Goal: Transaction & Acquisition: Purchase product/service

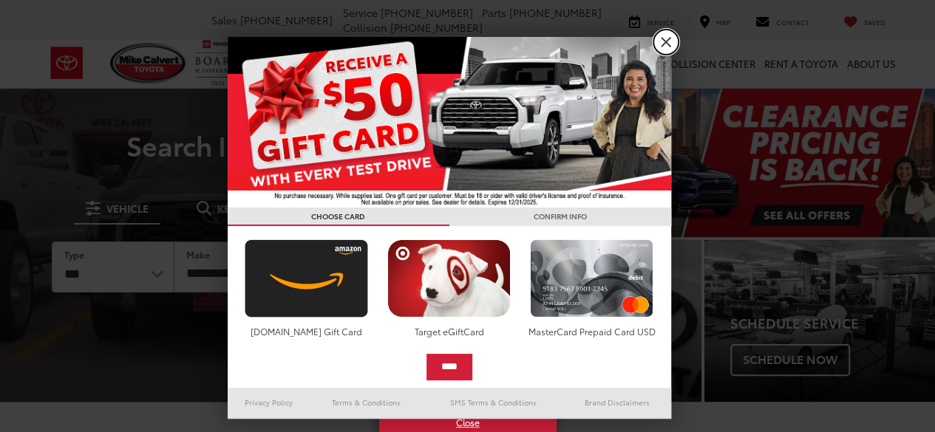
click at [664, 40] on link "X" at bounding box center [665, 42] width 25 height 25
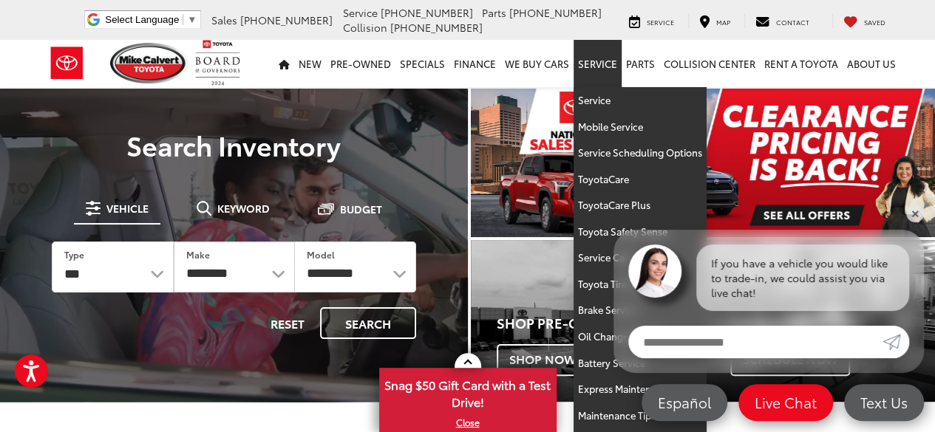
click at [602, 67] on link "Service" at bounding box center [598, 63] width 48 height 47
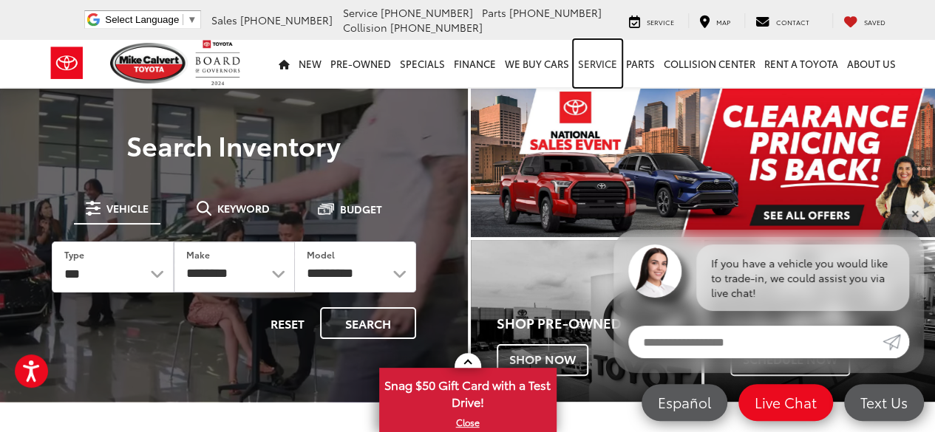
click at [602, 67] on link "Service" at bounding box center [598, 63] width 48 height 47
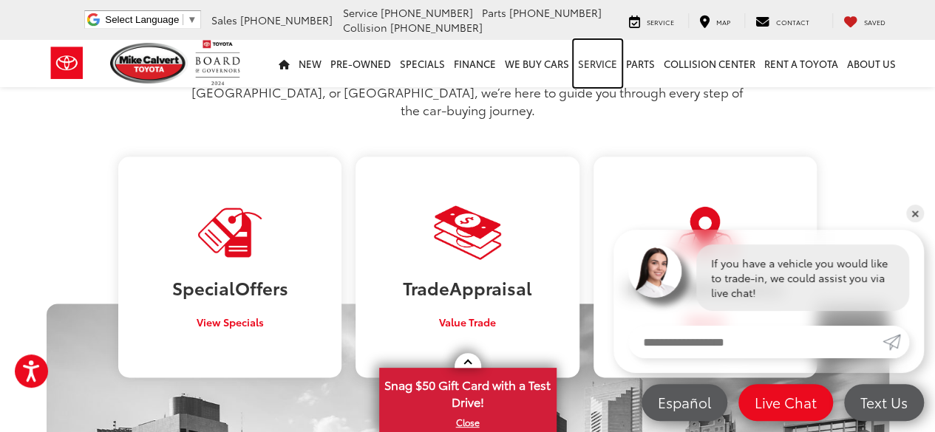
scroll to position [813, 0]
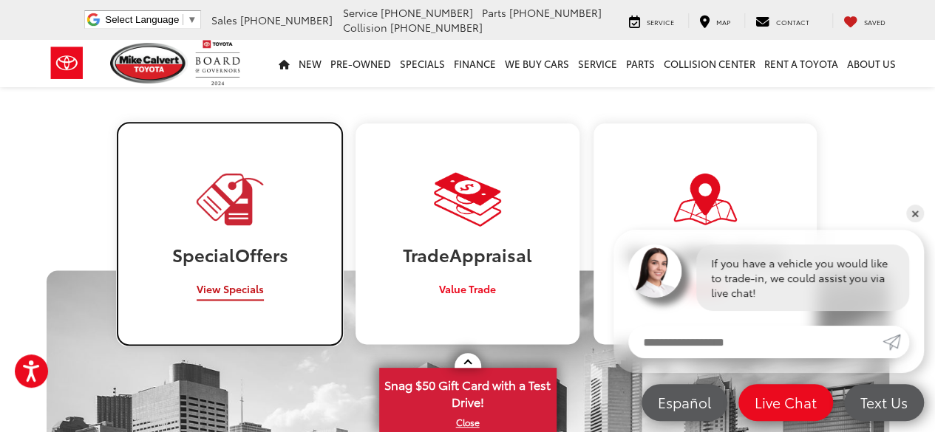
click at [205, 282] on span "View Specials" at bounding box center [230, 289] width 67 height 15
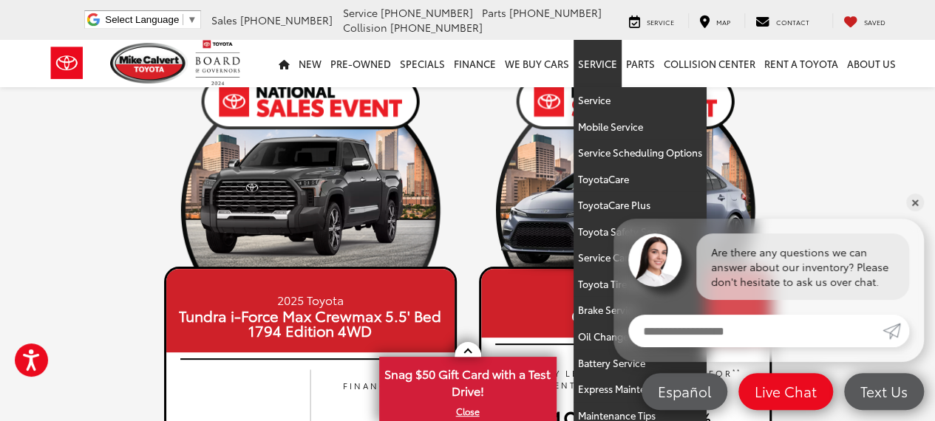
scroll to position [99, 0]
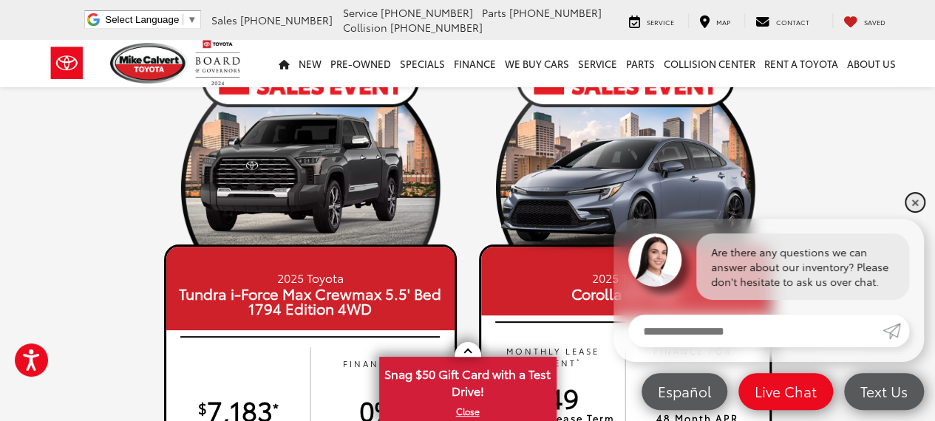
click at [913, 200] on link "✕" at bounding box center [915, 203] width 18 height 18
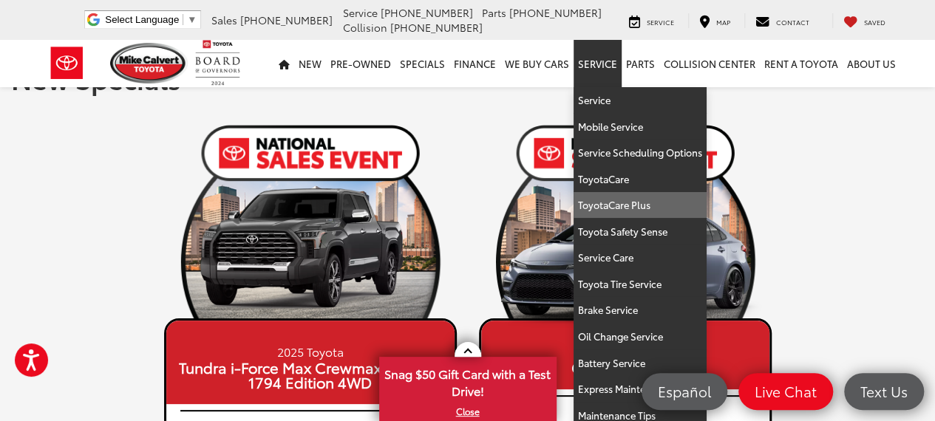
scroll to position [0, 0]
